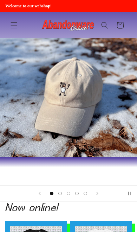
click at [101, 99] on img "1 of 5" at bounding box center [68, 97] width 137 height 119
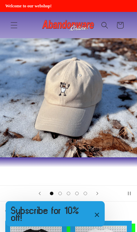
click at [13, 27] on icon "Menu" at bounding box center [14, 25] width 7 height 7
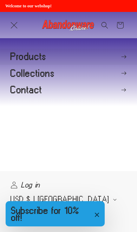
click at [120, 60] on summary "Products" at bounding box center [68, 57] width 137 height 16
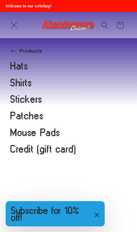
click at [18, 67] on link "Hats" at bounding box center [68, 66] width 137 height 16
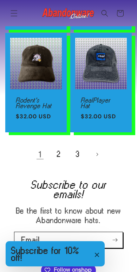
scroll to position [789, 0]
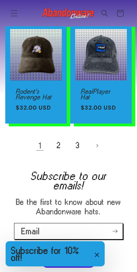
click at [60, 145] on link "2" at bounding box center [58, 145] width 15 height 15
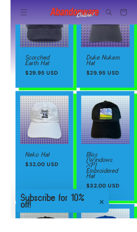
scroll to position [539, 0]
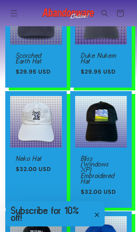
click at [100, 172] on link "Bliss (Windows XP) Embroidered Hat" at bounding box center [101, 170] width 40 height 28
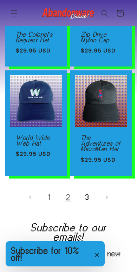
scroll to position [785, 0]
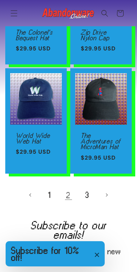
click at [84, 200] on link "3" at bounding box center [87, 194] width 15 height 15
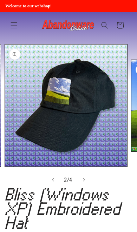
scroll to position [0, 126]
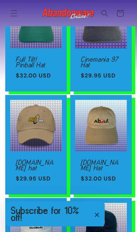
scroll to position [173, 0]
